Goal: Task Accomplishment & Management: Use online tool/utility

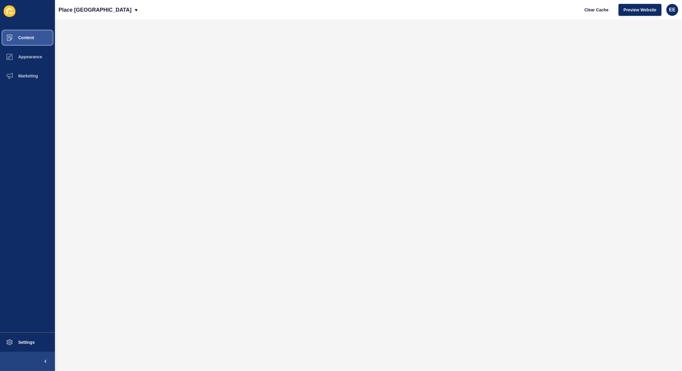
click at [29, 37] on span "Content" at bounding box center [16, 37] width 35 height 5
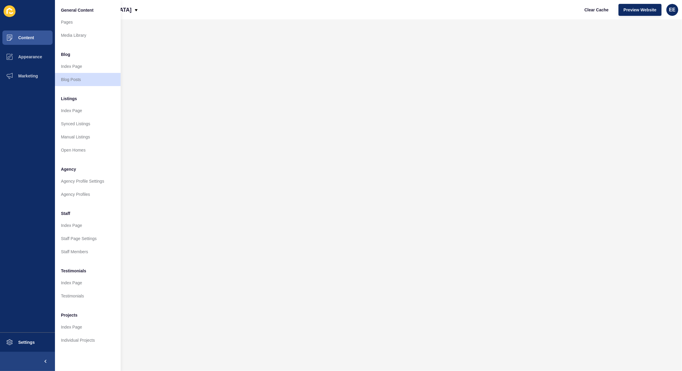
click at [164, 13] on div "Place [GEOGRAPHIC_DATA] [GEOGRAPHIC_DATA] Preview Website EE" at bounding box center [368, 9] width 627 height 19
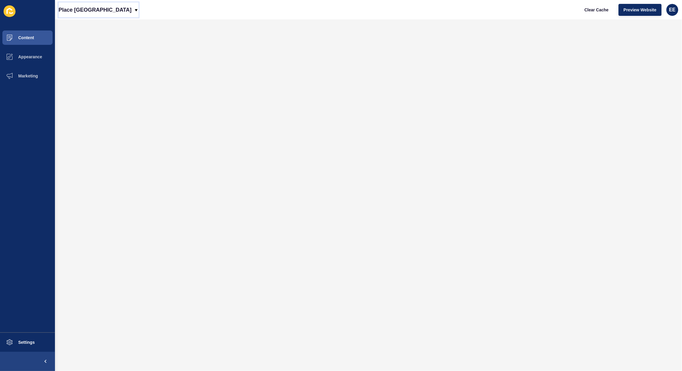
click at [101, 10] on p "Place [GEOGRAPHIC_DATA]" at bounding box center [95, 9] width 73 height 15
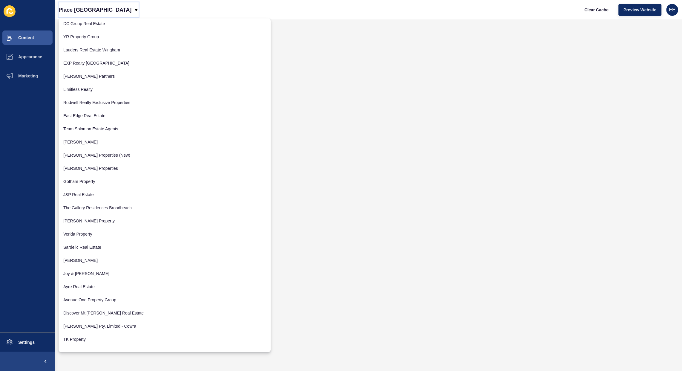
scroll to position [459, 0]
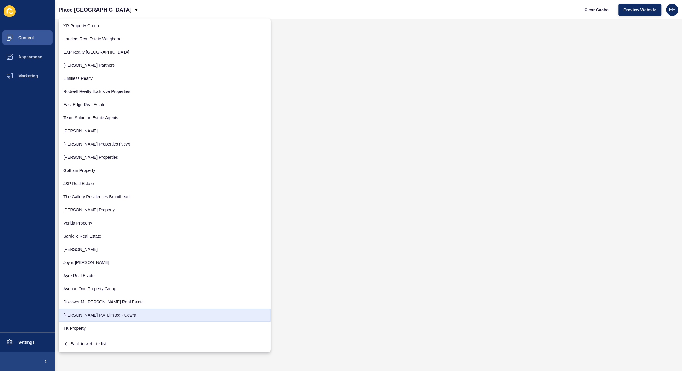
click at [154, 313] on link "[PERSON_NAME] Pty. Limited - Cowra" at bounding box center [165, 314] width 212 height 13
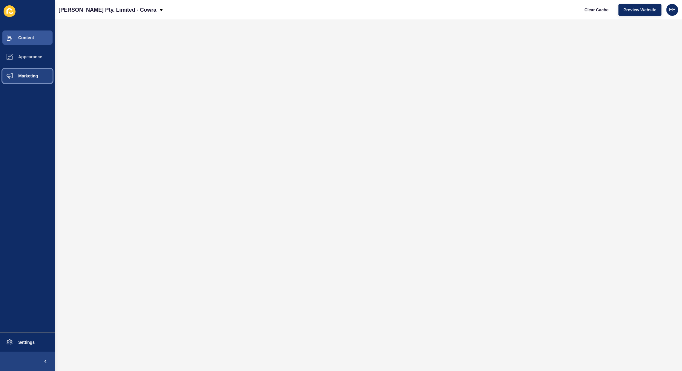
click at [18, 77] on span "Marketing" at bounding box center [18, 76] width 39 height 5
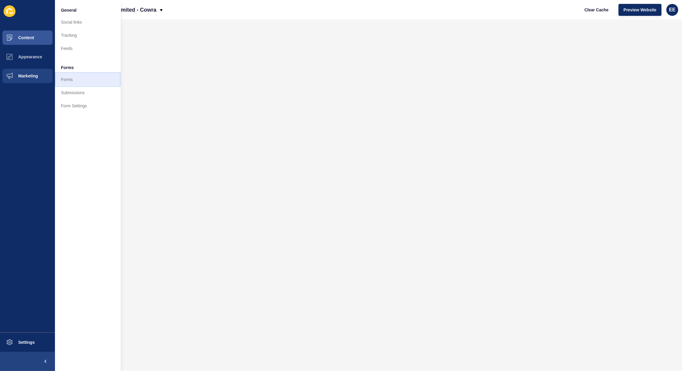
click at [72, 80] on link "Forms" at bounding box center [88, 79] width 66 height 13
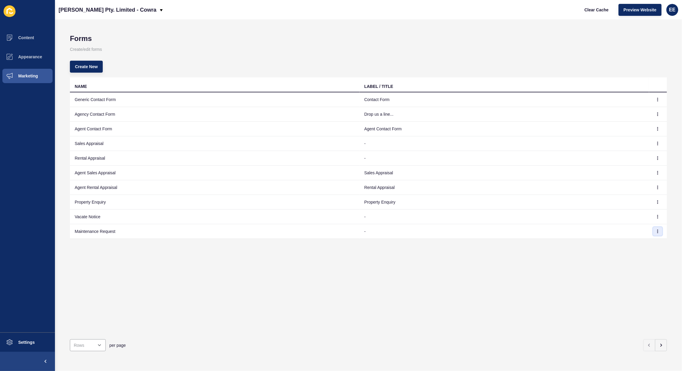
click at [654, 234] on button "button" at bounding box center [657, 231] width 9 height 8
drag, startPoint x: 608, startPoint y: 313, endPoint x: 607, endPoint y: 310, distance: 3.4
click at [607, 311] on div "NAME LABEL / TITLE Generic Contact Form Contact Form Agency Contact Form Drop u…" at bounding box center [368, 205] width 597 height 257
click at [659, 343] on icon "button" at bounding box center [661, 345] width 5 height 5
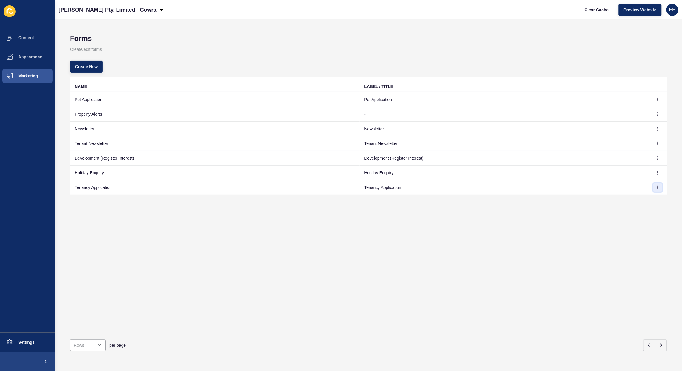
click at [656, 187] on icon "button" at bounding box center [658, 188] width 4 height 4
click at [632, 201] on link "Edit" at bounding box center [636, 199] width 42 height 13
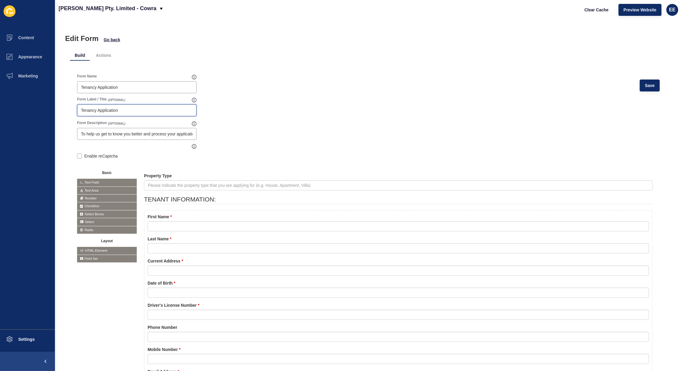
drag, startPoint x: 126, startPoint y: 109, endPoint x: 43, endPoint y: 113, distance: 82.5
click at [46, 112] on div "Content Appearance Marketing Settings [PERSON_NAME] Pty. Limited - Cowra Clear …" at bounding box center [341, 185] width 682 height 371
click at [614, 176] on icon at bounding box center [615, 175] width 3 height 3
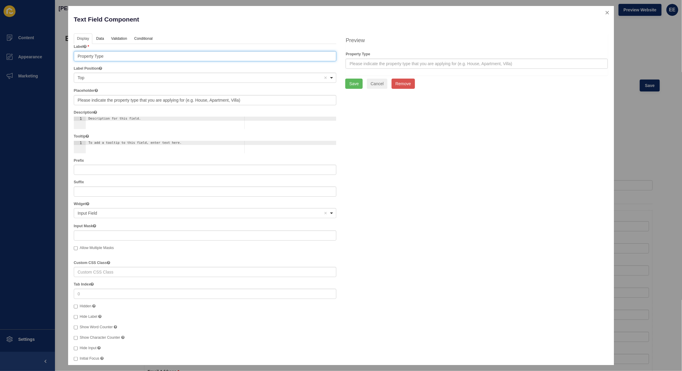
drag, startPoint x: 86, startPoint y: 56, endPoint x: 7, endPoint y: 52, distance: 79.3
click at [0, 56] on div "Text Field Component Help Display Data Validation API Conditional Logic Layout …" at bounding box center [341, 185] width 682 height 371
paste input "Address that you are applying for"
type input "Property Address that you are applying for"
click at [168, 108] on div "Label Property Address that you are applying for Label Position <span>Top</span…" at bounding box center [205, 223] width 263 height 359
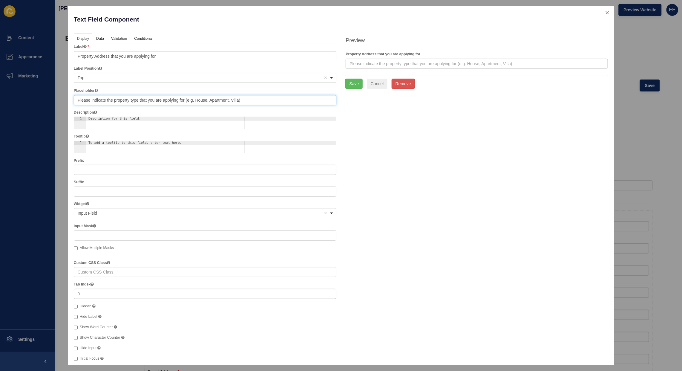
drag, startPoint x: 115, startPoint y: 100, endPoint x: 138, endPoint y: 101, distance: 22.4
click at [138, 101] on input "Please indicate the property type that you are applying for (e.g. House, Apartm…" at bounding box center [205, 100] width 263 height 10
paste input "Property Address"
drag, startPoint x: 203, startPoint y: 99, endPoint x: 250, endPoint y: 101, distance: 47.5
click at [250, 101] on input "Please indicate the Property Address that you are applying for (e.g. House, Apa…" at bounding box center [205, 100] width 263 height 10
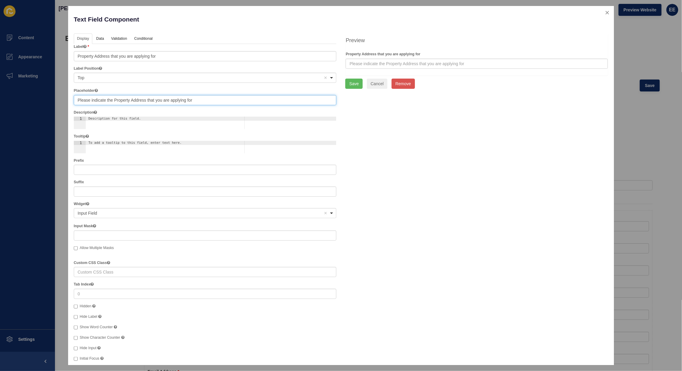
click at [117, 100] on input "Please indicate the Property Address that you are applying for" at bounding box center [205, 100] width 263 height 10
click at [128, 98] on input "Please indicate the Address that you are applying for" at bounding box center [205, 100] width 263 height 10
click at [114, 99] on input "Please indicate the Address that you are applying for" at bounding box center [205, 100] width 263 height 10
drag, startPoint x: 114, startPoint y: 99, endPoint x: 183, endPoint y: 99, distance: 68.1
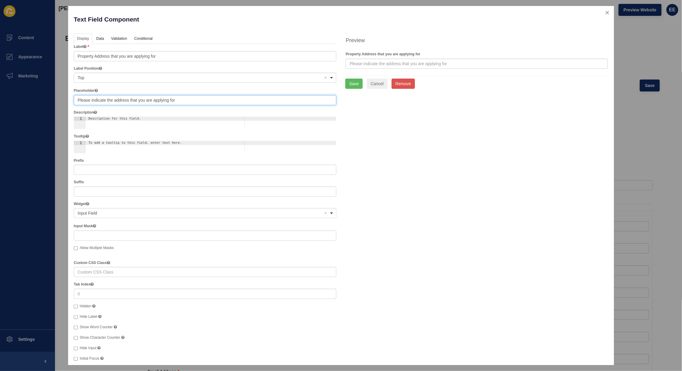
click at [183, 99] on input "Please indicate the address that you are applying for" at bounding box center [205, 100] width 263 height 10
type input "Please indicate the property address (e.g. [STREET_ADDRESS][PERSON_NAME])"
click at [356, 82] on button "Save" at bounding box center [353, 84] width 17 height 10
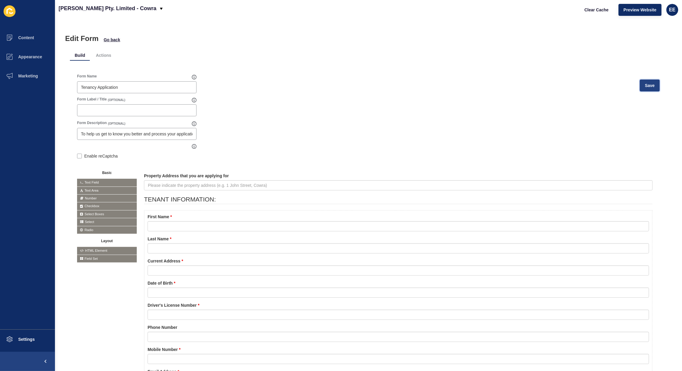
click at [645, 84] on span "Save" at bounding box center [650, 85] width 10 height 6
click at [639, 7] on span "Preview Website" at bounding box center [640, 10] width 33 height 6
